Goal: Information Seeking & Learning: Learn about a topic

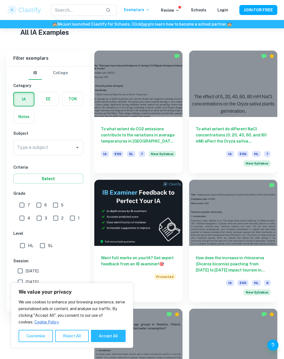
scroll to position [138, 0]
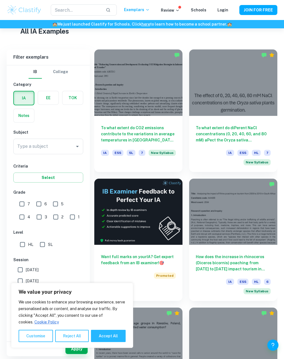
click at [66, 151] on input "Type a subject" at bounding box center [44, 146] width 57 height 11
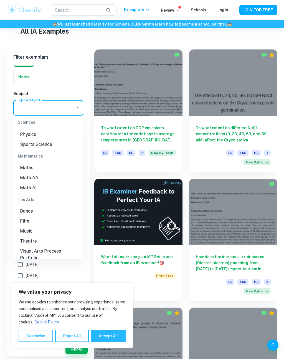
scroll to position [729, 0]
click at [38, 163] on li "Maths" at bounding box center [48, 168] width 70 height 10
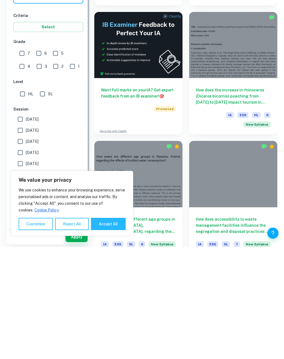
scroll to position [193, 0]
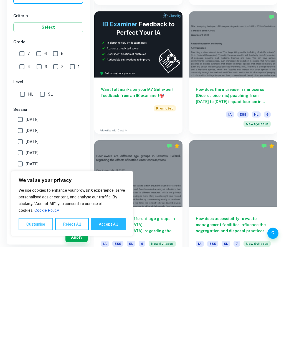
click at [74, 330] on button "Reject All" at bounding box center [72, 336] width 34 height 12
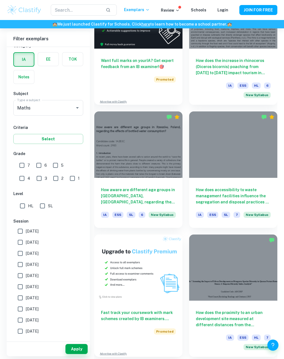
click at [75, 354] on button "Apply" at bounding box center [77, 349] width 22 height 10
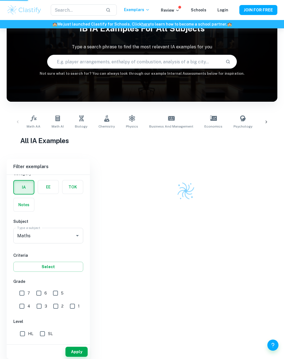
scroll to position [26, 0]
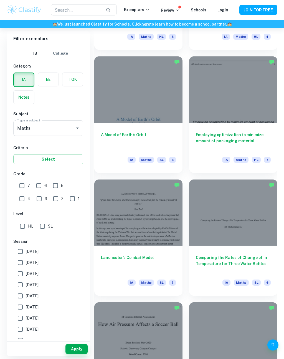
scroll to position [868, 0]
click at [227, 138] on h6 "Employing optimization to minimize amount of packaging material" at bounding box center [233, 141] width 75 height 18
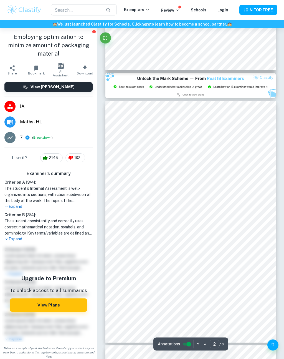
scroll to position [140, 0]
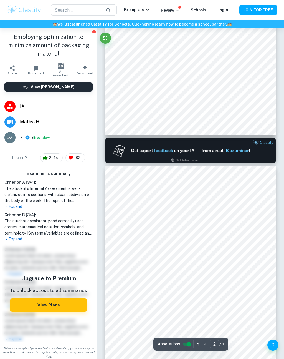
type input "1"
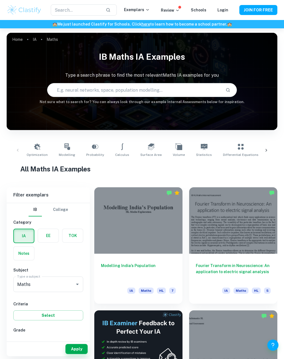
click at [138, 86] on input "text" at bounding box center [135, 90] width 174 height 16
type input "Correlation"
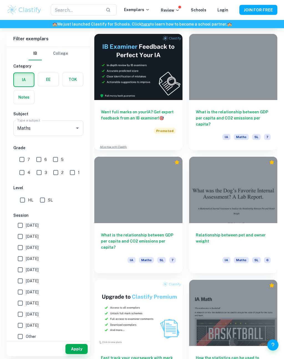
scroll to position [276, 0]
click at [235, 109] on h6 "What is the relationship between GDP per capita and CO2 emissions per capita?" at bounding box center [233, 118] width 75 height 18
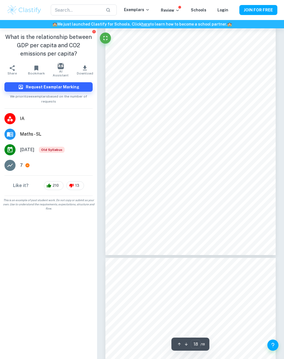
scroll to position [4173, 0]
type input "5"
